Goal: Task Accomplishment & Management: Manage account settings

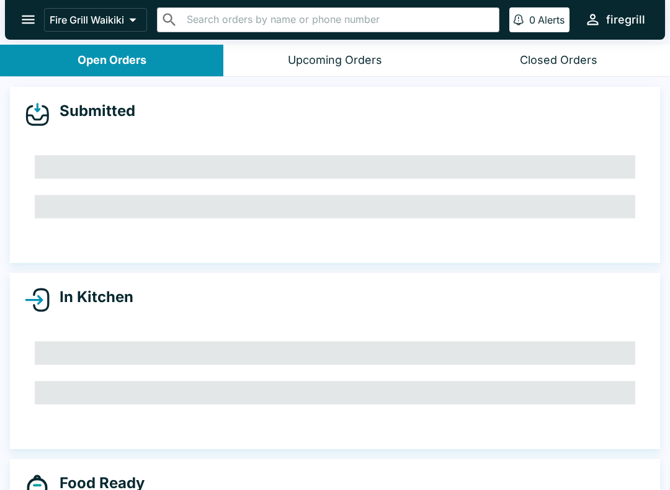
scroll to position [2, 0]
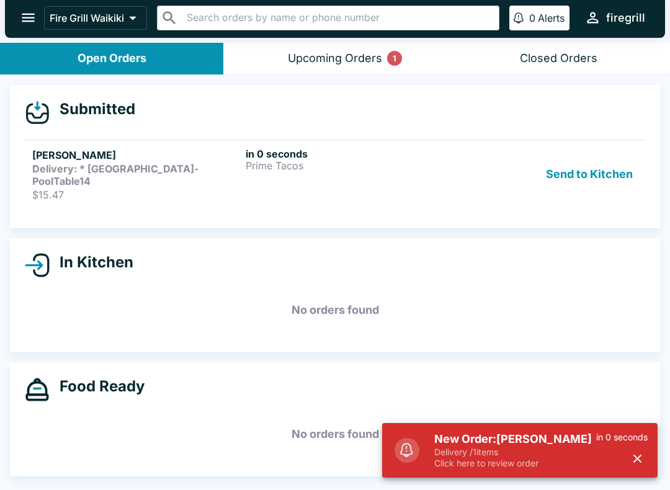
click at [510, 447] on p "Delivery / 1 items" at bounding box center [515, 452] width 162 height 11
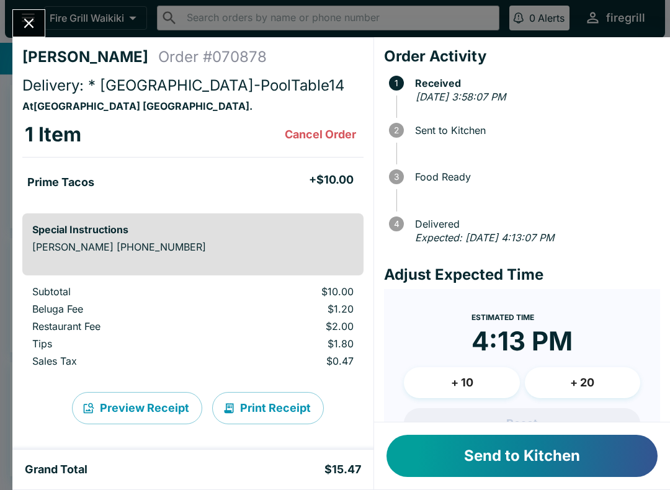
click at [539, 449] on button "Send to Kitchen" at bounding box center [521, 456] width 271 height 42
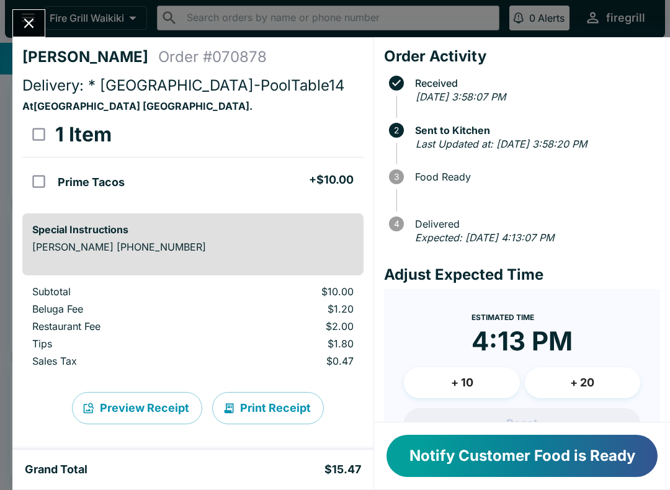
click at [497, 456] on button "Notify Customer Food is Ready" at bounding box center [521, 456] width 271 height 42
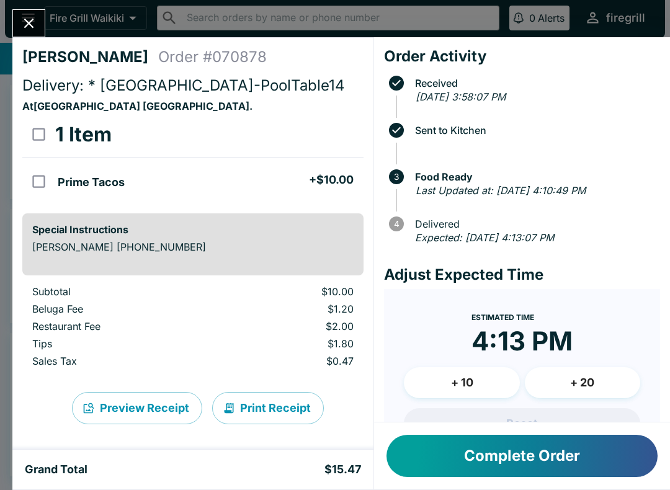
click at [533, 454] on button "Complete Order" at bounding box center [521, 456] width 271 height 42
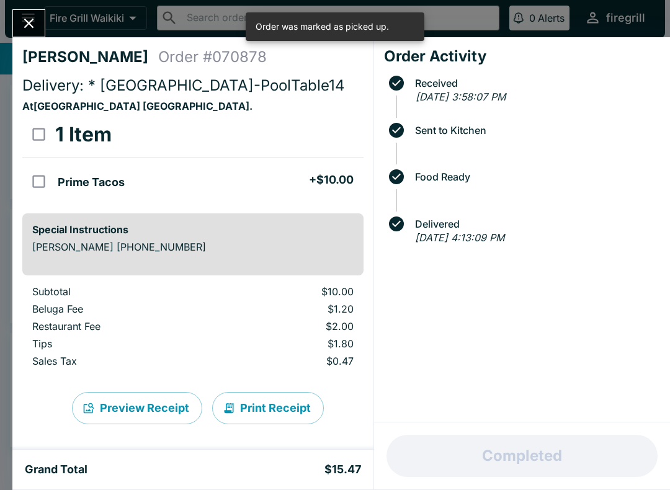
click at [19, 24] on button "Close" at bounding box center [29, 23] width 32 height 27
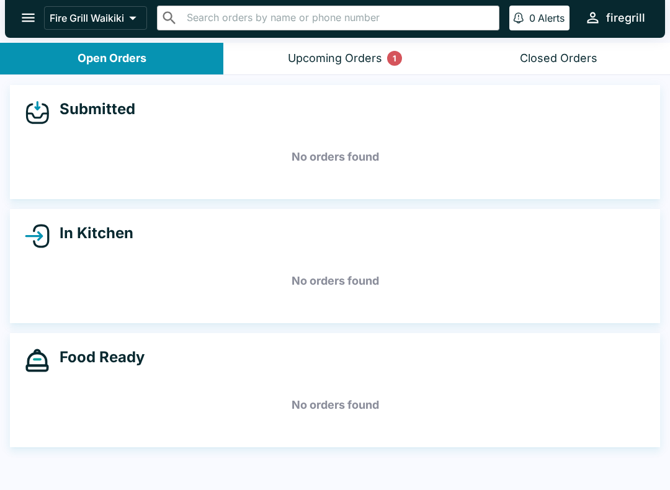
click at [304, 60] on div "Upcoming Orders 1" at bounding box center [335, 58] width 94 height 14
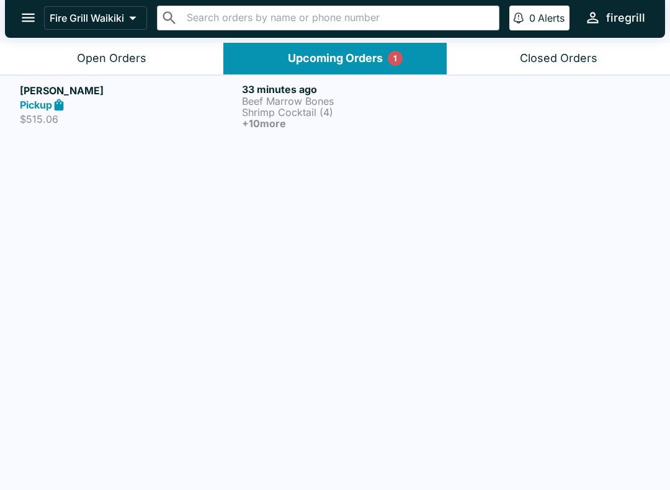
click at [306, 103] on p "Beef Marrow Bones" at bounding box center [350, 101] width 217 height 11
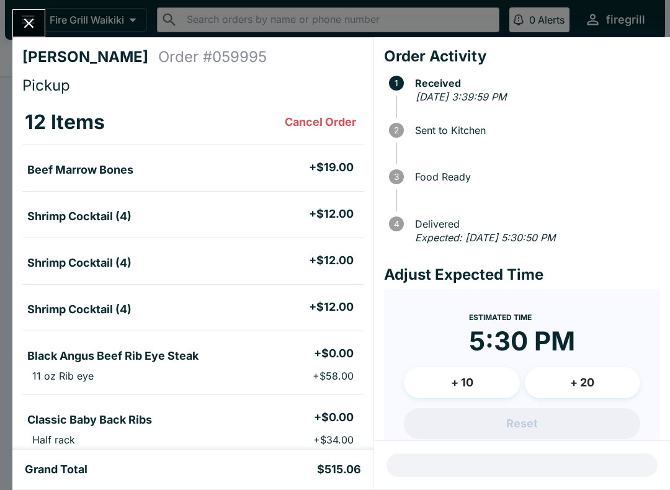
click at [32, 24] on icon "Close" at bounding box center [28, 23] width 17 height 17
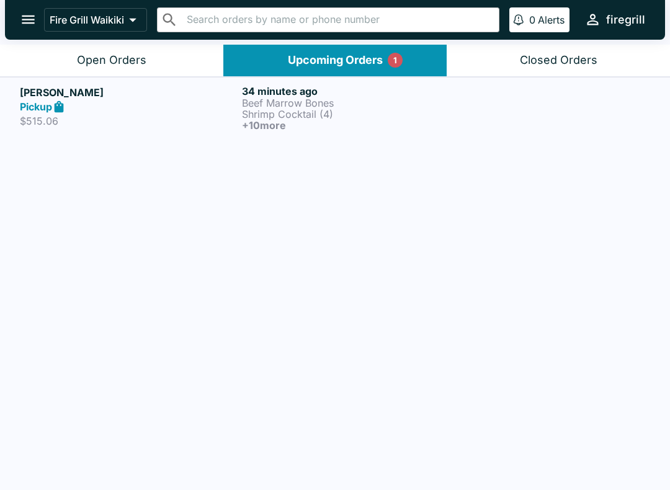
click at [259, 97] on p "Beef Marrow Bones" at bounding box center [350, 102] width 217 height 11
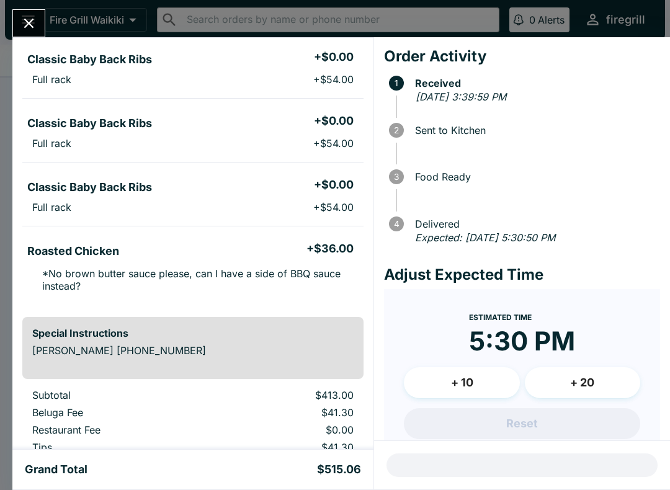
scroll to position [549, 0]
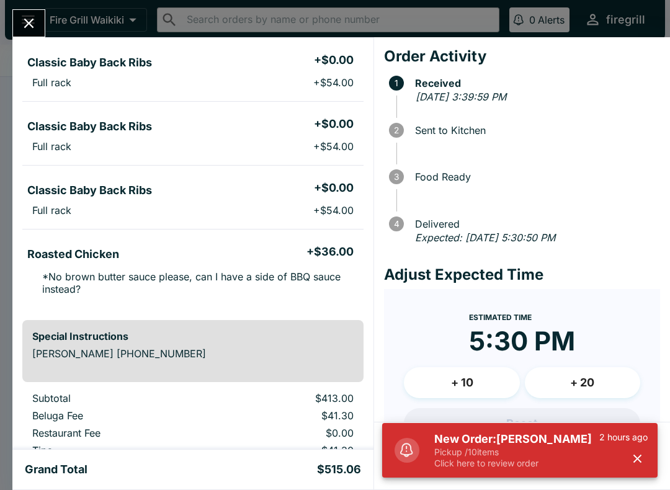
click at [505, 452] on p "Pickup / 10 items" at bounding box center [516, 452] width 165 height 11
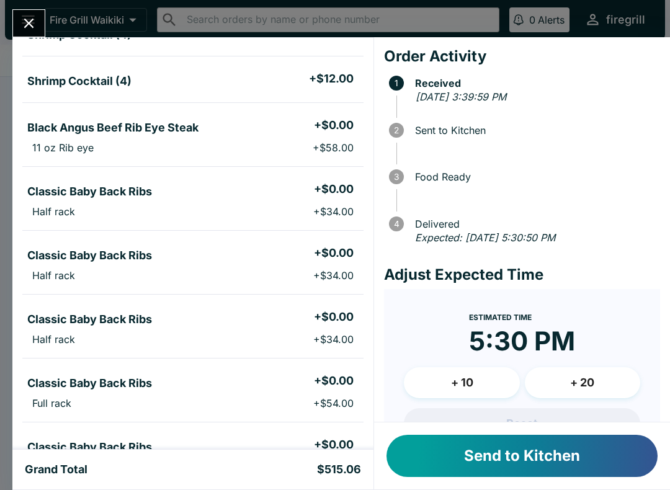
scroll to position [225, 0]
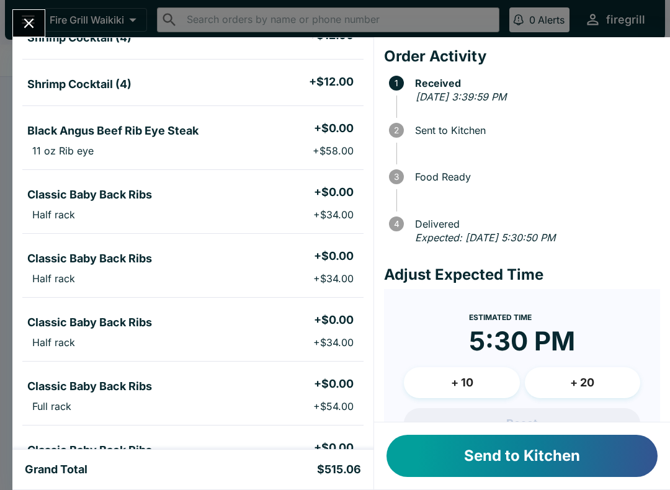
click at [546, 456] on button "Send to Kitchen" at bounding box center [521, 456] width 271 height 42
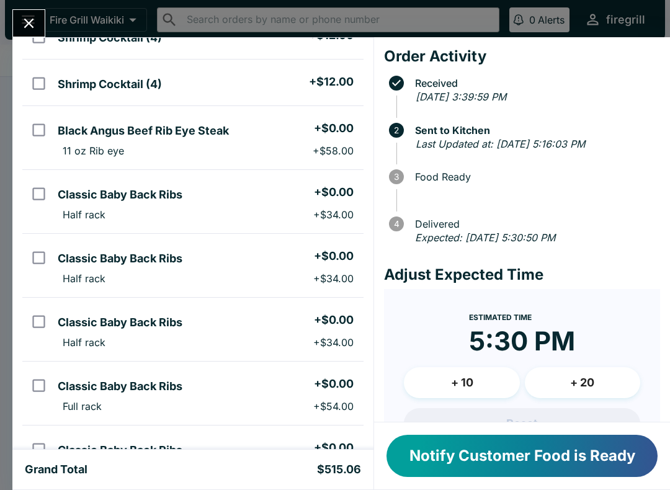
click at [38, 20] on button "Close" at bounding box center [29, 23] width 32 height 27
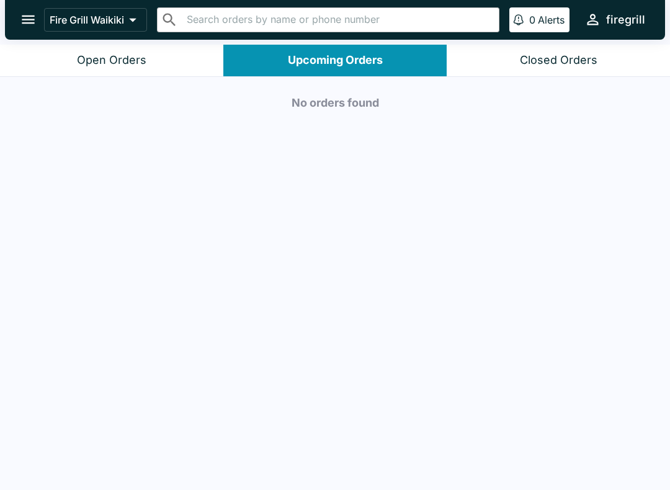
click at [153, 58] on button "Open Orders" at bounding box center [111, 61] width 223 height 32
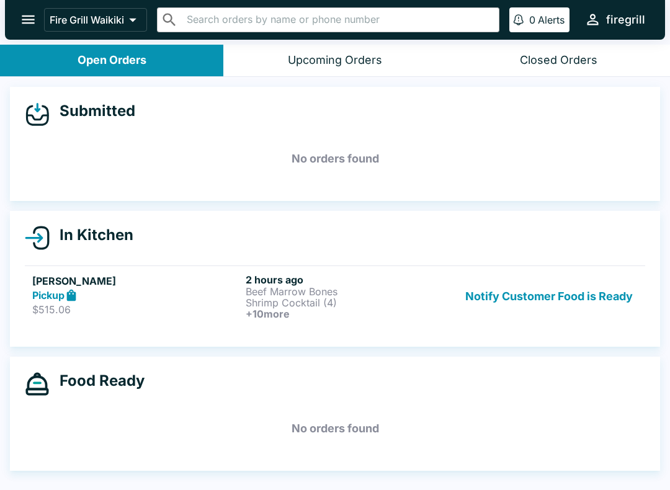
click at [371, 311] on h6 "+ 10 more" at bounding box center [350, 313] width 208 height 11
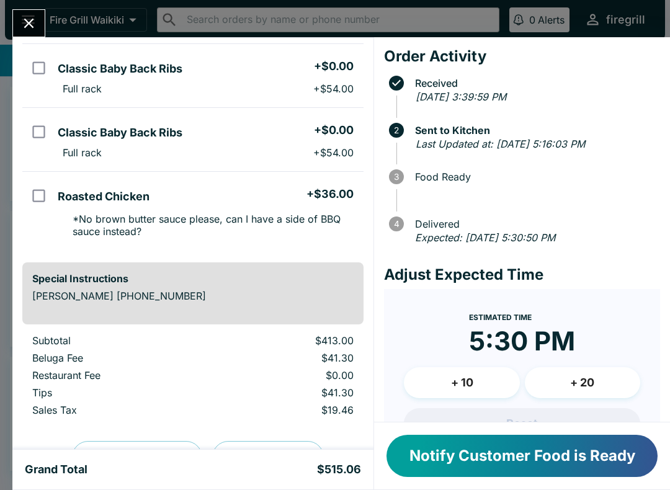
scroll to position [607, 0]
click at [528, 459] on button "Notify Customer Food is Ready" at bounding box center [521, 456] width 271 height 42
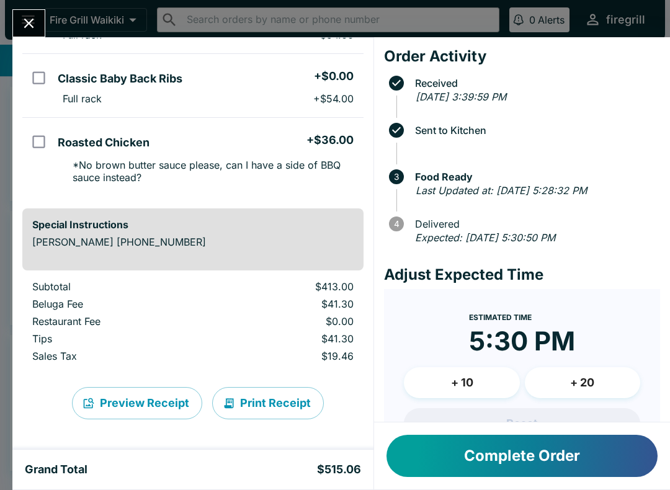
scroll to position [660, 0]
click at [551, 460] on button "Complete Order" at bounding box center [521, 456] width 271 height 42
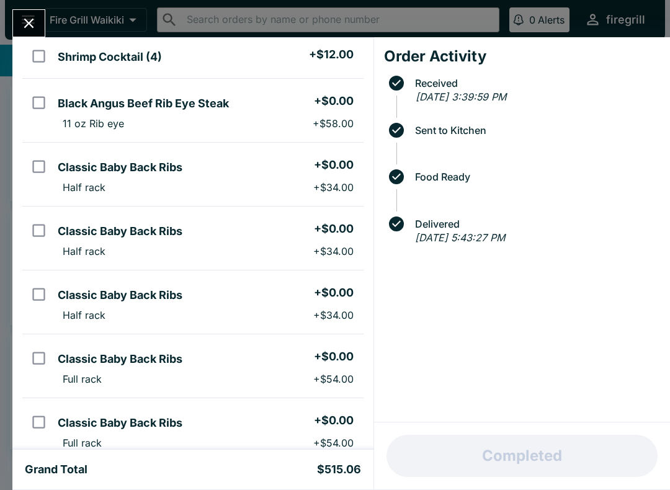
click at [29, 25] on icon "Close" at bounding box center [28, 23] width 17 height 17
